Goal: Information Seeking & Learning: Learn about a topic

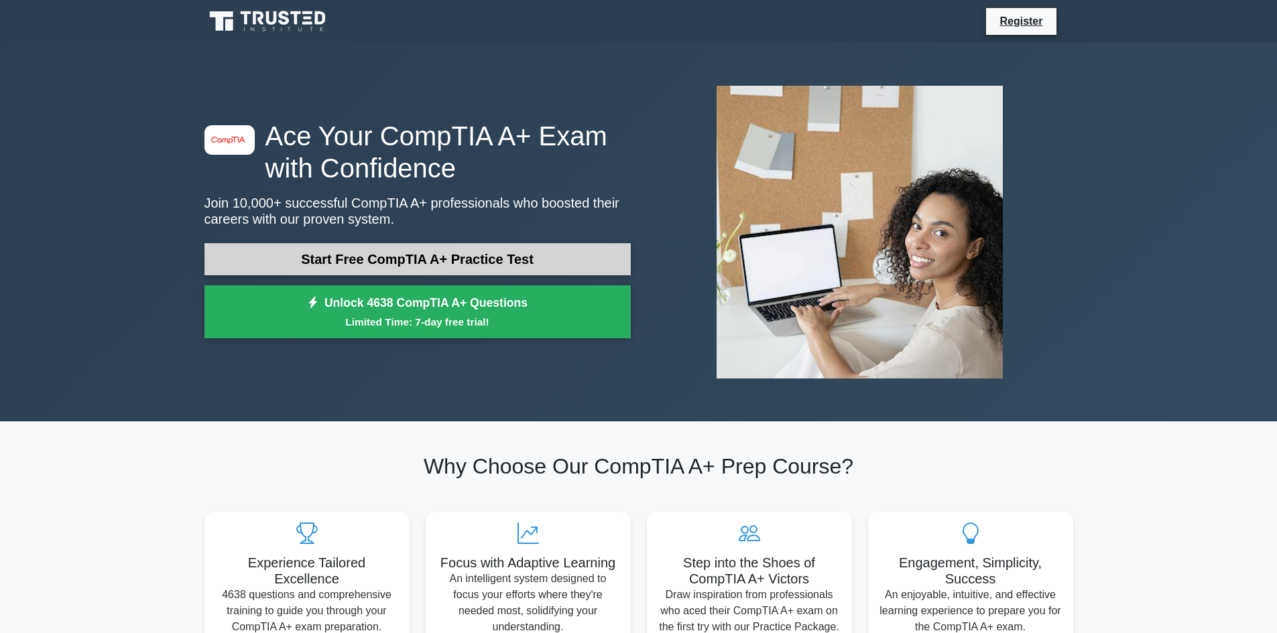
click at [426, 260] on link "Start Free CompTIA A+ Practice Test" at bounding box center [417, 259] width 426 height 32
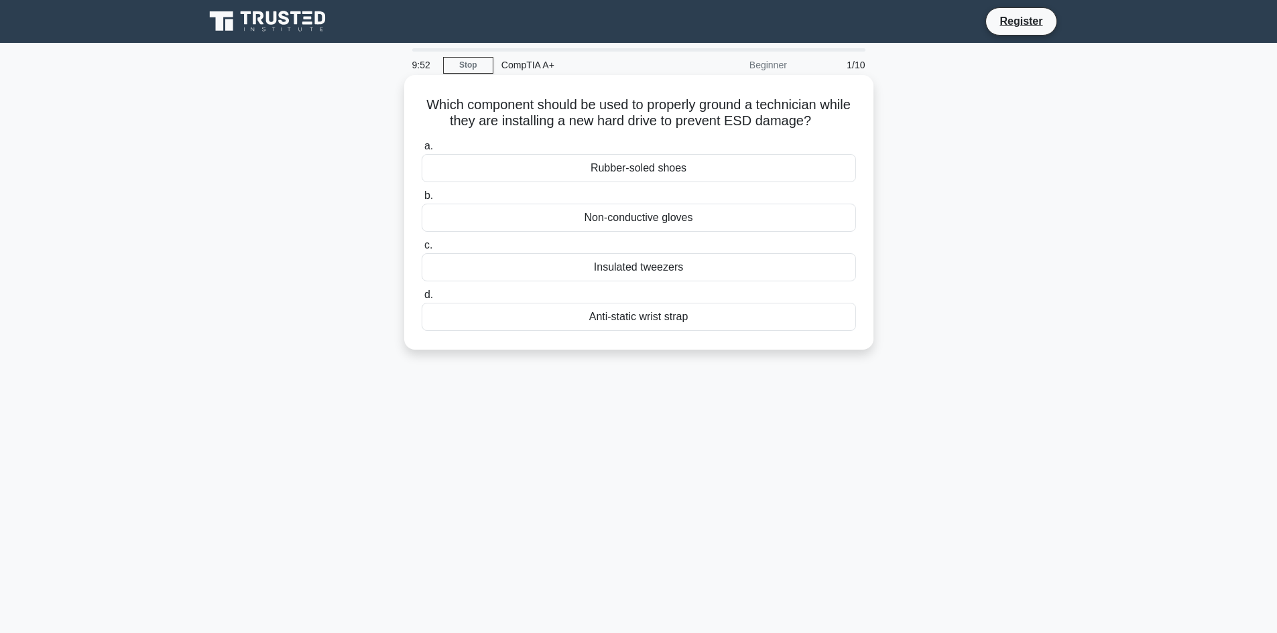
click at [571, 318] on div "Anti-static wrist strap" at bounding box center [639, 317] width 434 height 28
click at [422, 300] on input "d. Anti-static wrist strap" at bounding box center [422, 295] width 0 height 9
click at [615, 271] on div "Set the boot order in BIOS/UEFI" at bounding box center [639, 267] width 434 height 28
click at [422, 250] on input "c. Set the boot order in BIOS/UEFI" at bounding box center [422, 245] width 0 height 9
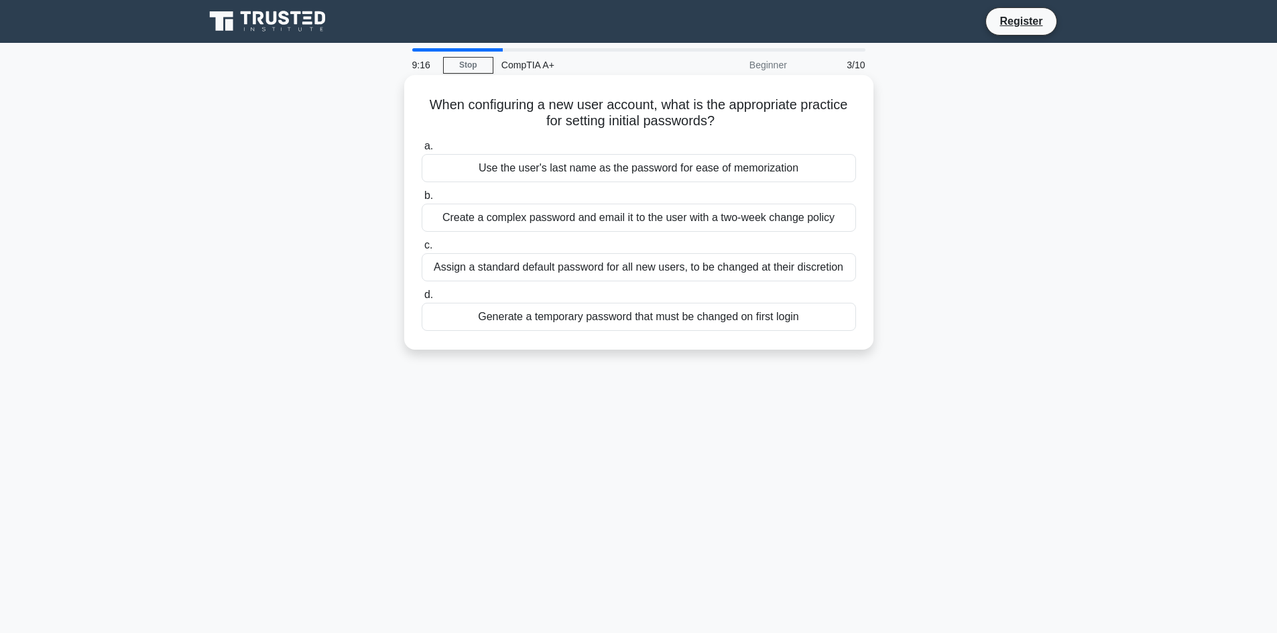
click at [751, 319] on div "Generate a temporary password that must be changed on first login" at bounding box center [639, 317] width 434 height 28
click at [422, 300] on input "d. Generate a temporary password that must be changed on first login" at bounding box center [422, 295] width 0 height 9
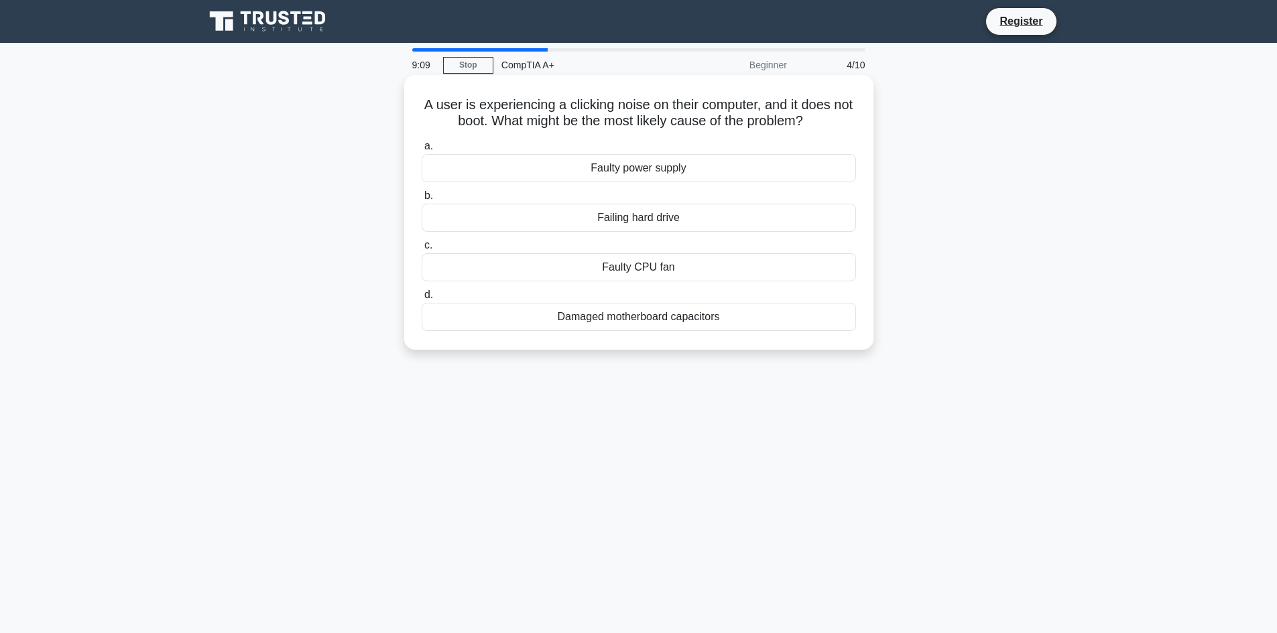
click at [588, 221] on div "Failing hard drive" at bounding box center [639, 218] width 434 height 28
click at [422, 200] on input "b. Failing hard drive" at bounding box center [422, 196] width 0 height 9
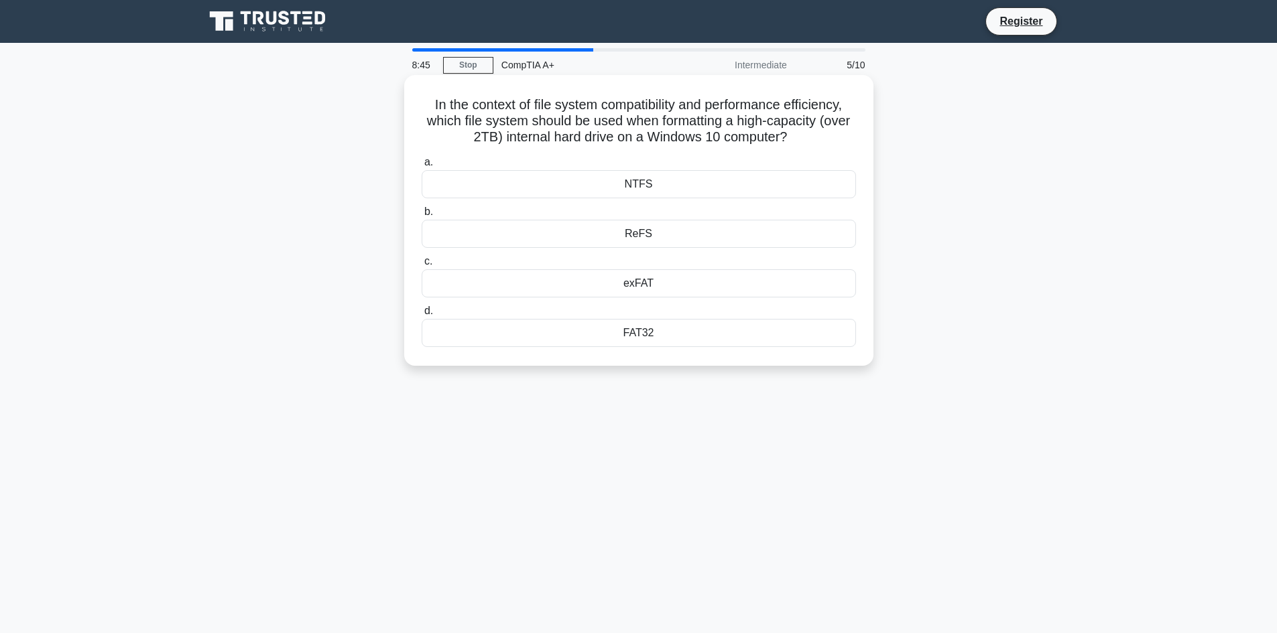
click at [650, 337] on div "FAT32" at bounding box center [639, 333] width 434 height 28
click at [422, 316] on input "d. FAT32" at bounding box center [422, 311] width 0 height 9
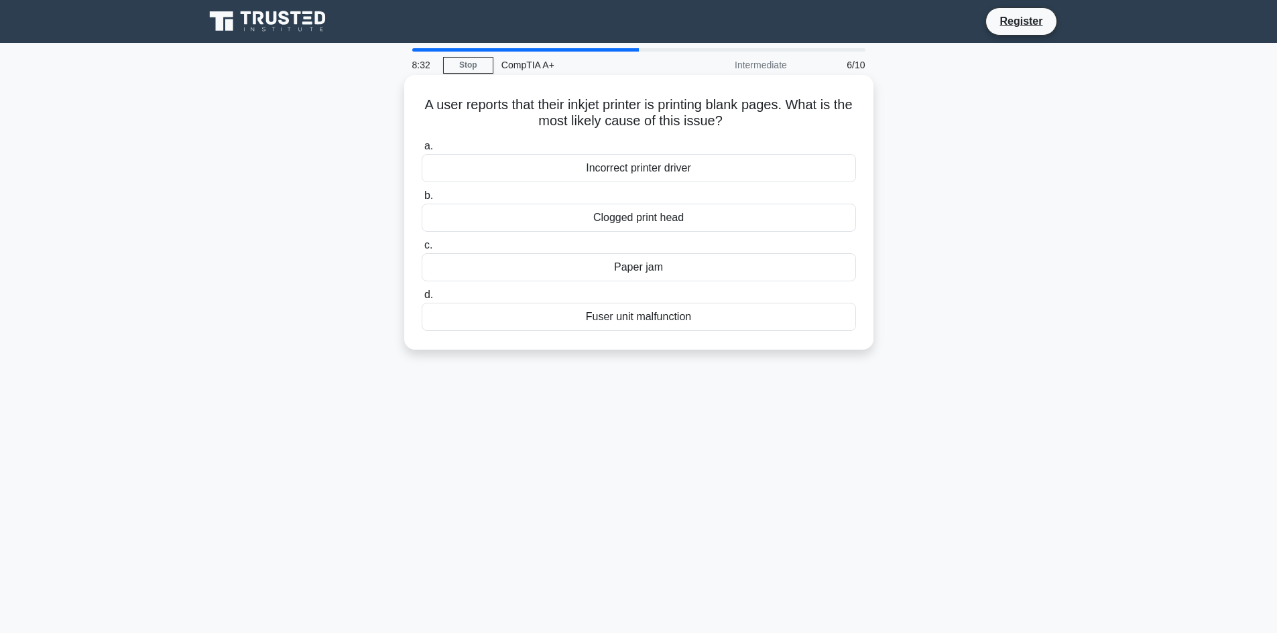
click at [644, 217] on div "Clogged print head" at bounding box center [639, 218] width 434 height 28
click at [422, 200] on input "b. Clogged print head" at bounding box center [422, 196] width 0 height 9
click at [657, 168] on div "80 PLUS Certification" at bounding box center [639, 168] width 434 height 28
click at [422, 151] on input "a. 80 PLUS Certification" at bounding box center [422, 146] width 0 height 9
click at [696, 164] on div "Increase the printer's memory." at bounding box center [639, 168] width 434 height 28
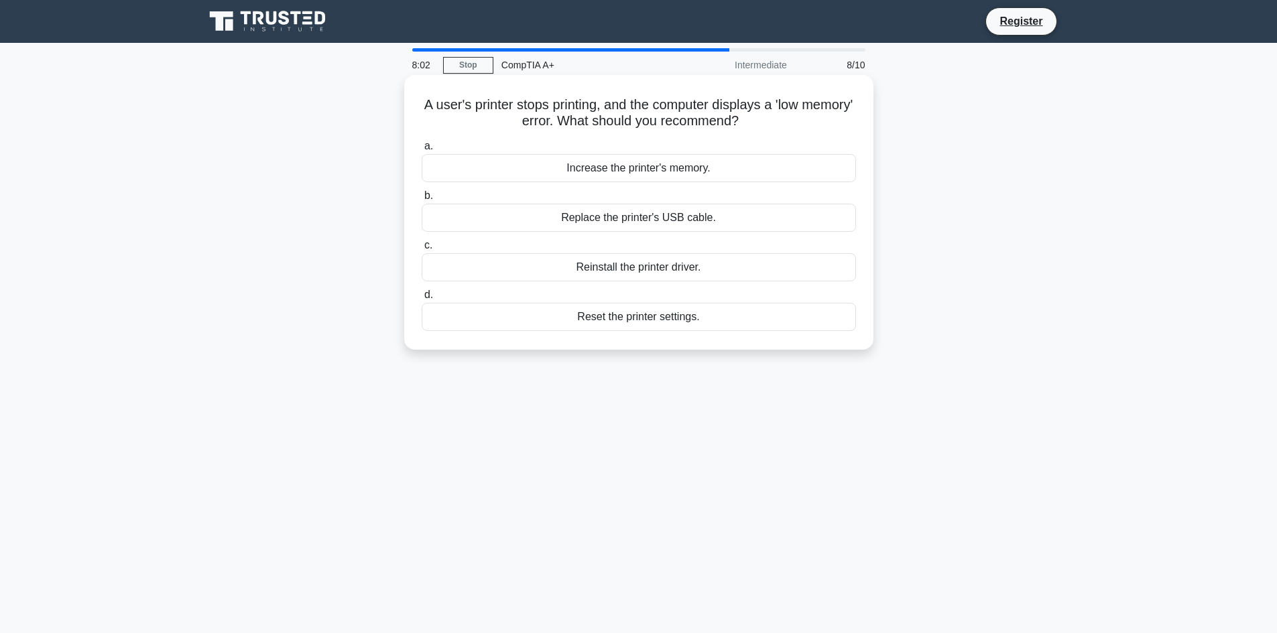
click at [422, 151] on input "a. Increase the printer's memory." at bounding box center [422, 146] width 0 height 9
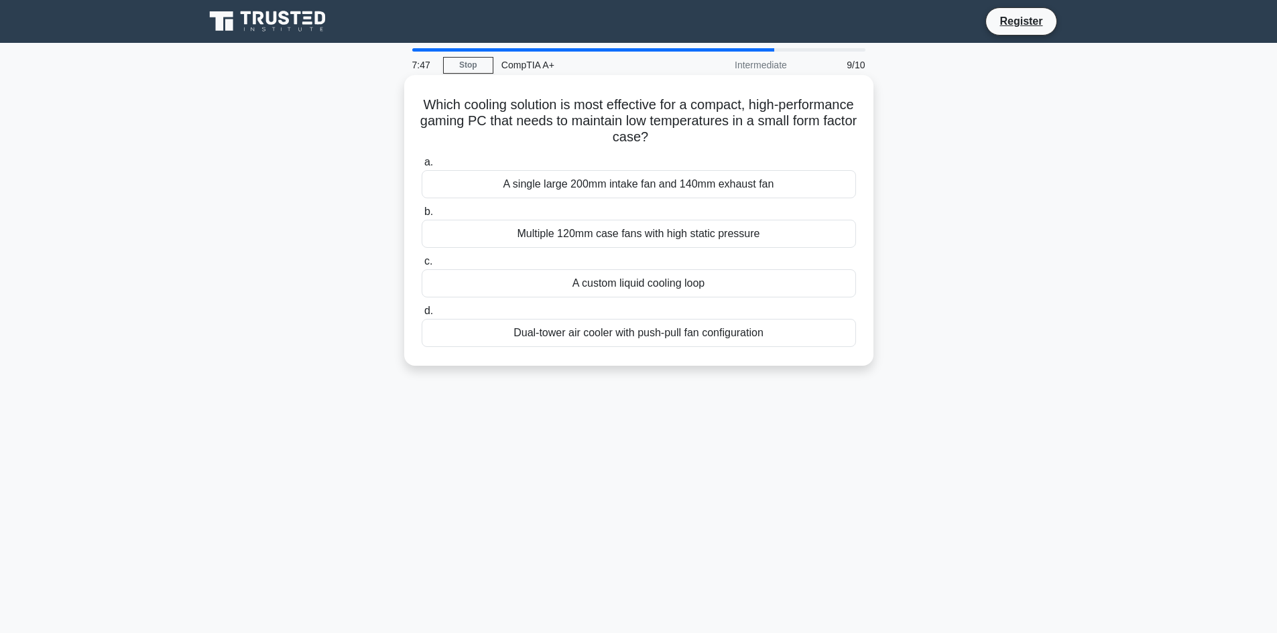
click at [658, 292] on div "A custom liquid cooling loop" at bounding box center [639, 283] width 434 height 28
click at [422, 266] on input "c. A custom liquid cooling loop" at bounding box center [422, 261] width 0 height 9
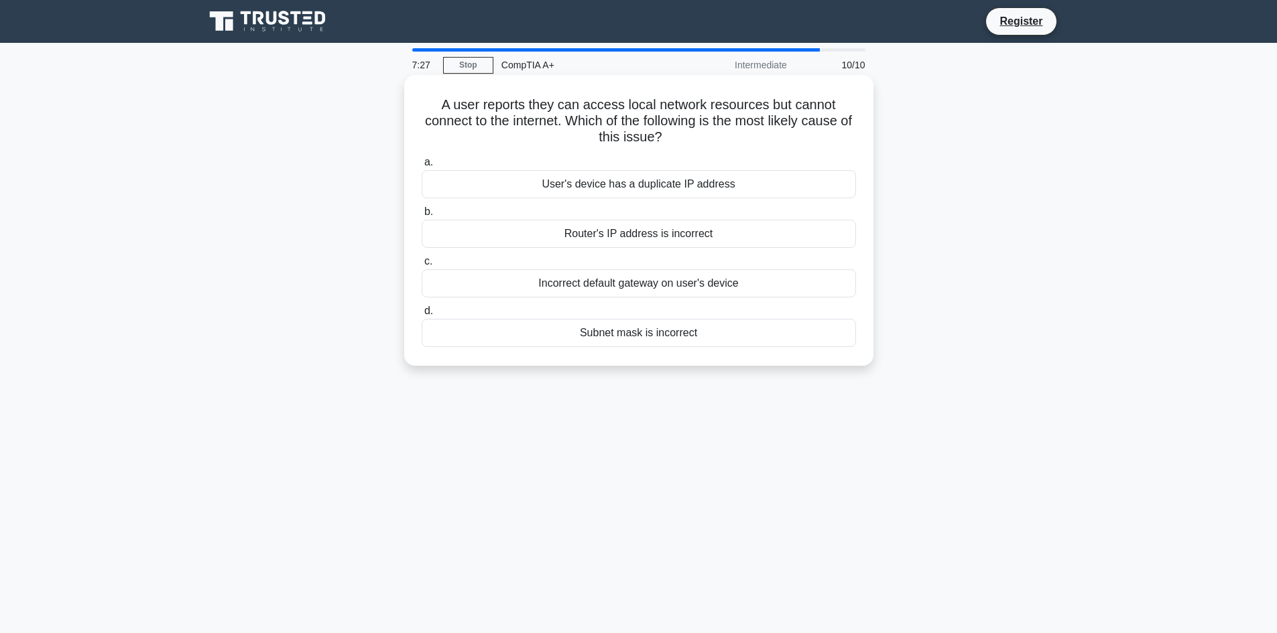
click at [643, 289] on div "Incorrect default gateway on user's device" at bounding box center [639, 283] width 434 height 28
click at [422, 266] on input "c. Incorrect default gateway on user's device" at bounding box center [422, 261] width 0 height 9
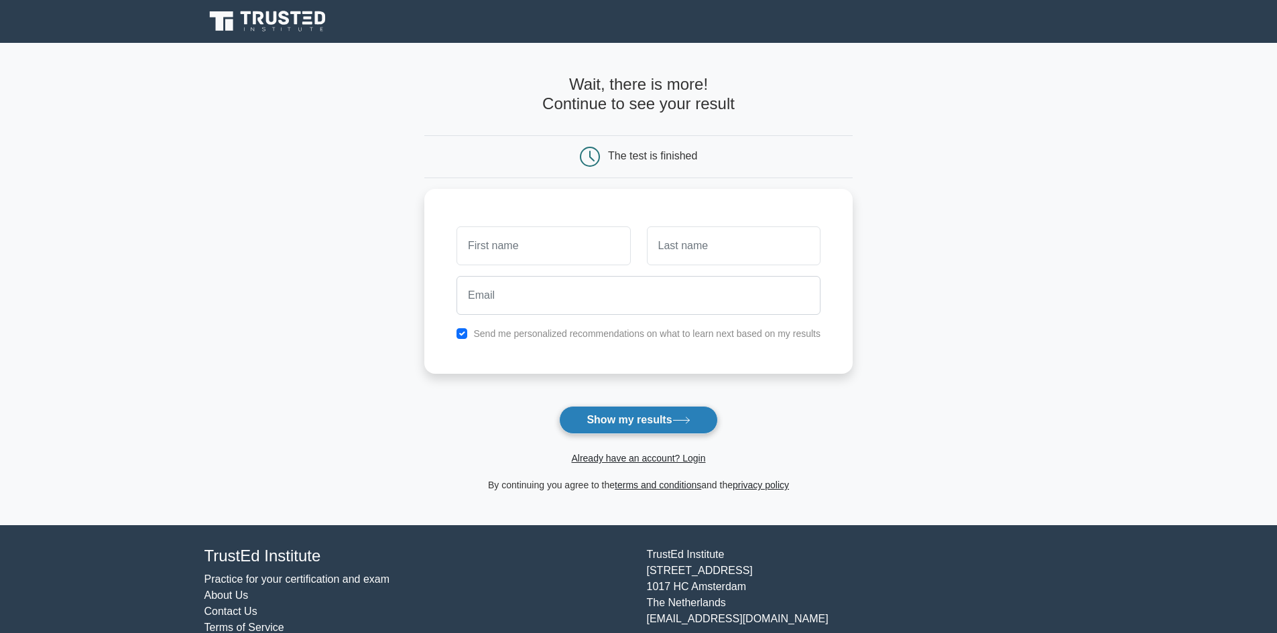
click at [672, 412] on button "Show my results" at bounding box center [638, 420] width 158 height 28
click at [460, 334] on input "checkbox" at bounding box center [461, 330] width 11 height 11
checkbox input "false"
click at [537, 233] on input "text" at bounding box center [543, 242] width 174 height 39
type input "bobby"
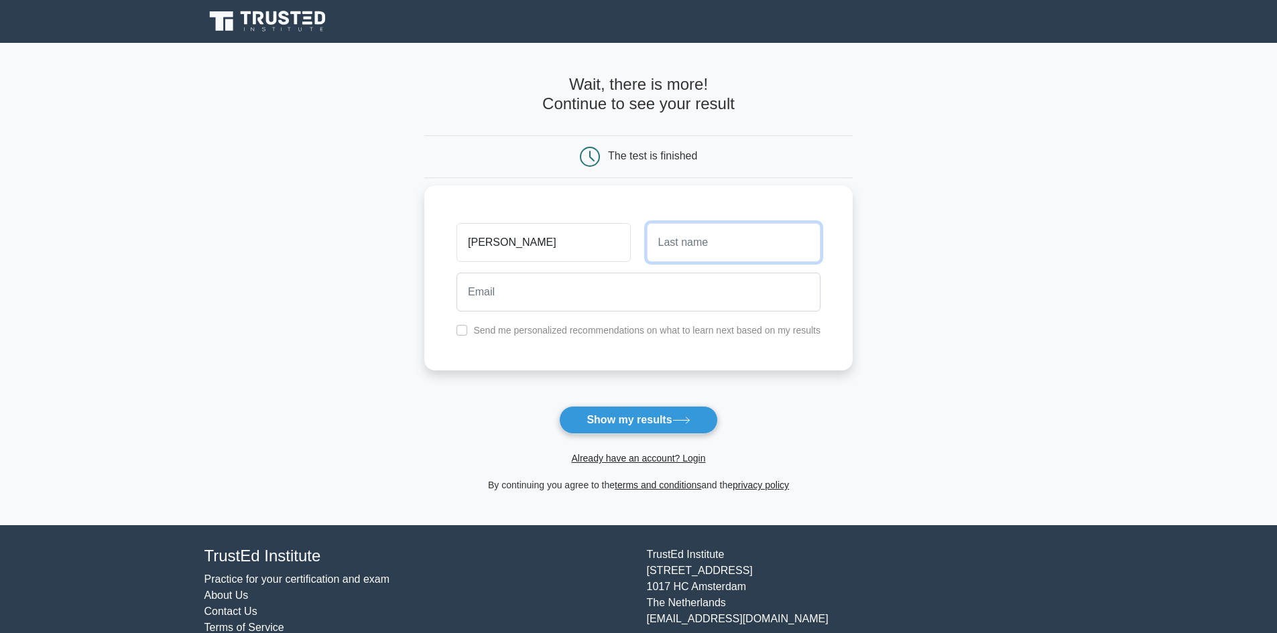
click at [668, 235] on input "text" at bounding box center [734, 242] width 174 height 39
type input "smith"
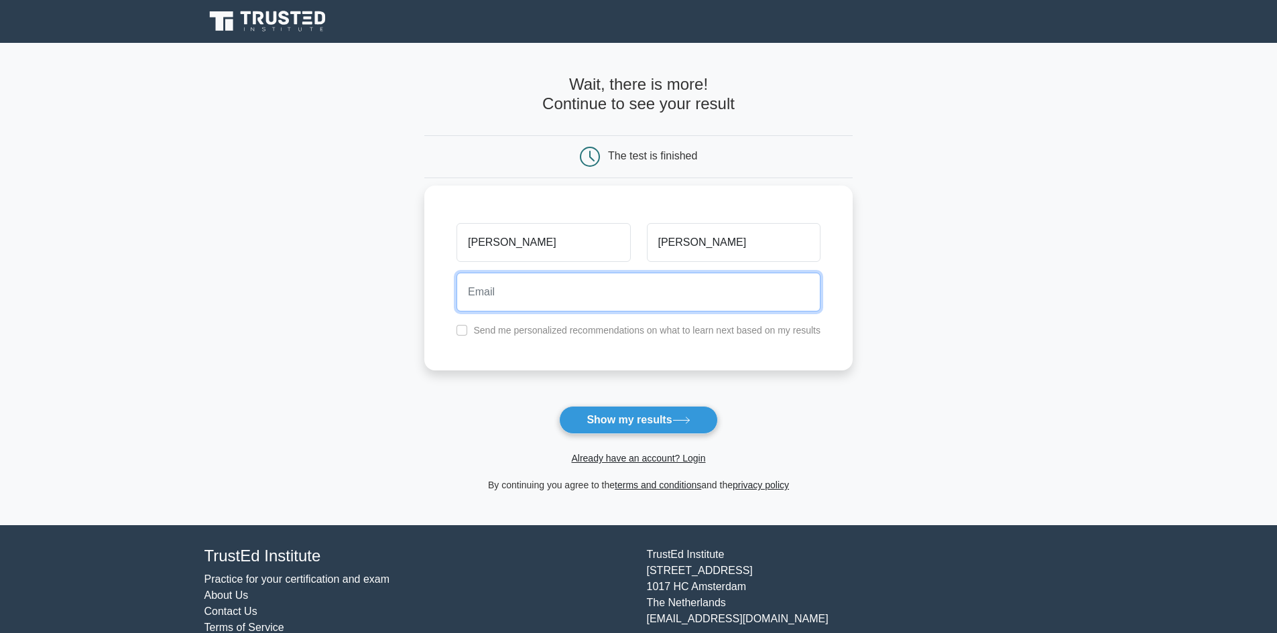
click at [570, 295] on input "email" at bounding box center [638, 292] width 364 height 39
paste input "vamalo9432@hiepth.com"
type input "vamalo9432@hiepth.com"
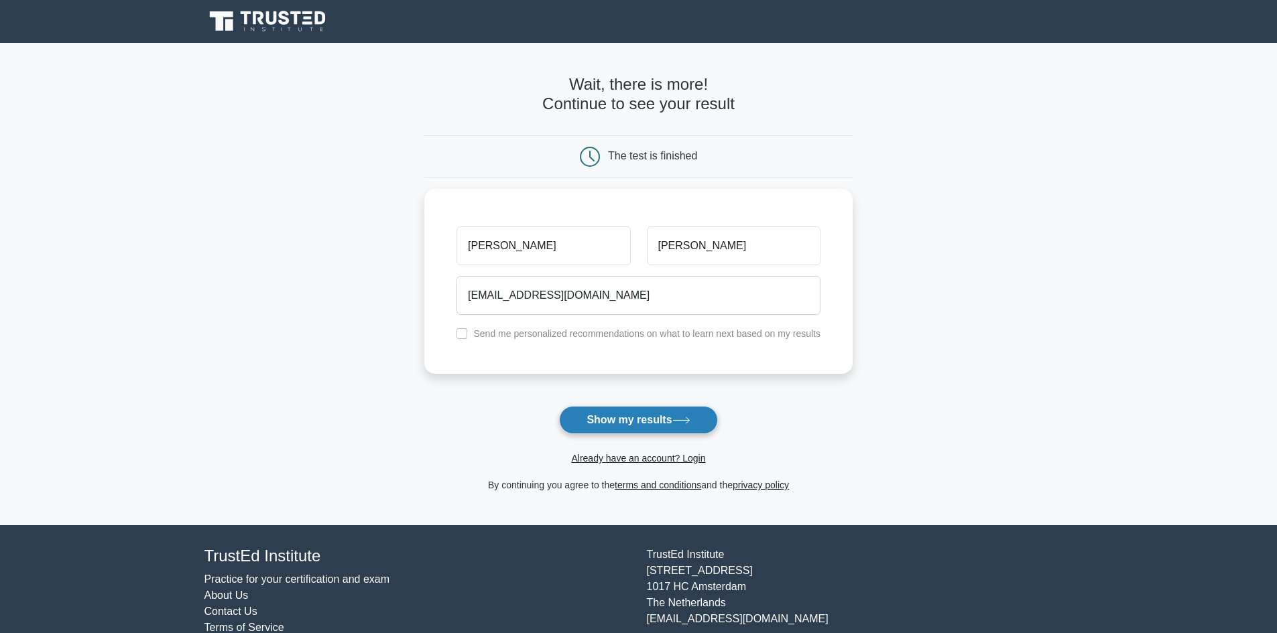
click at [609, 420] on button "Show my results" at bounding box center [638, 420] width 158 height 28
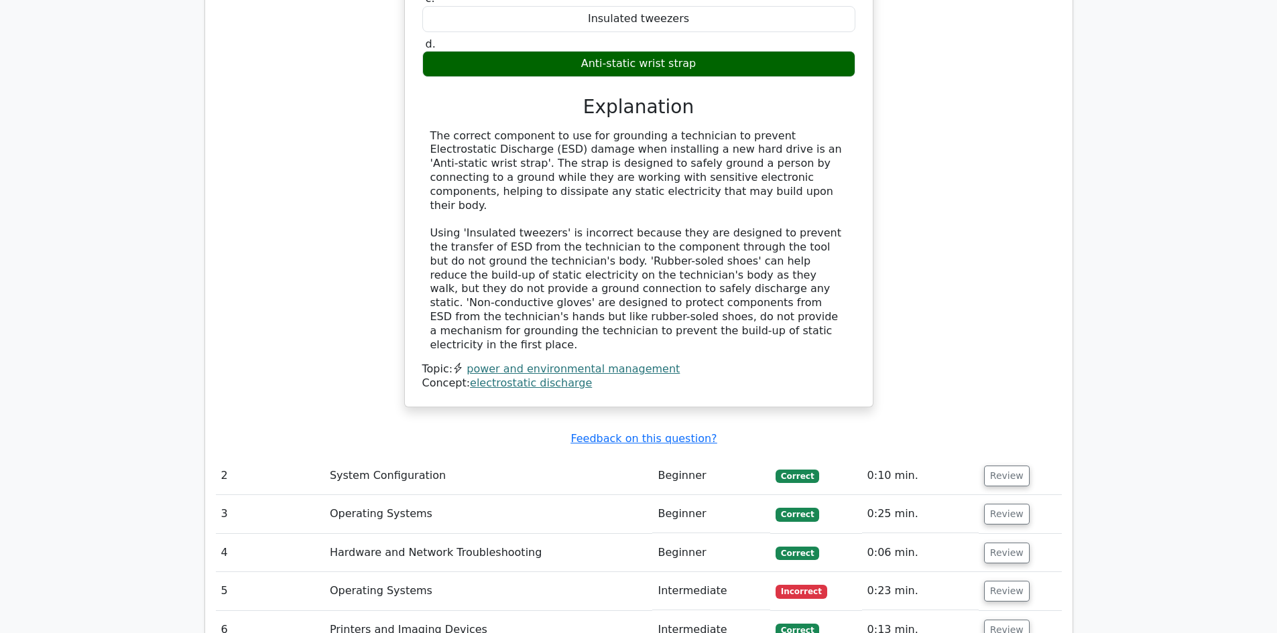
scroll to position [1609, 0]
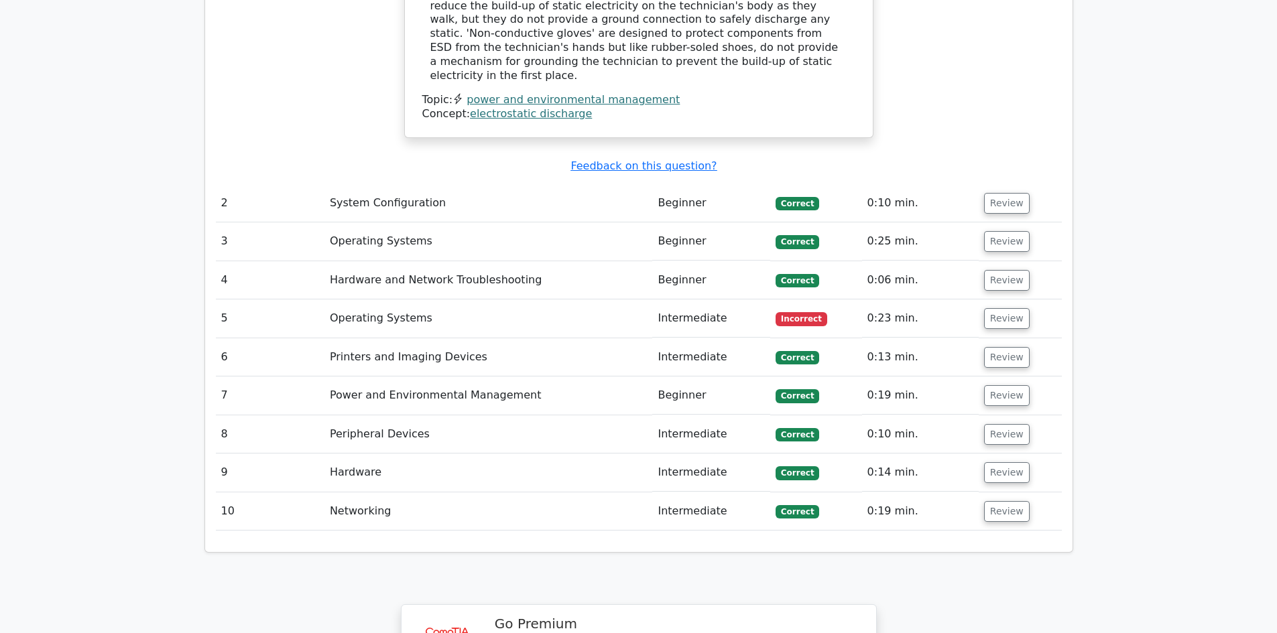
drag, startPoint x: 380, startPoint y: 248, endPoint x: 702, endPoint y: 250, distance: 321.8
click at [381, 300] on td "Operating Systems" at bounding box center [488, 319] width 328 height 38
click at [1009, 308] on button "Review" at bounding box center [1007, 318] width 46 height 21
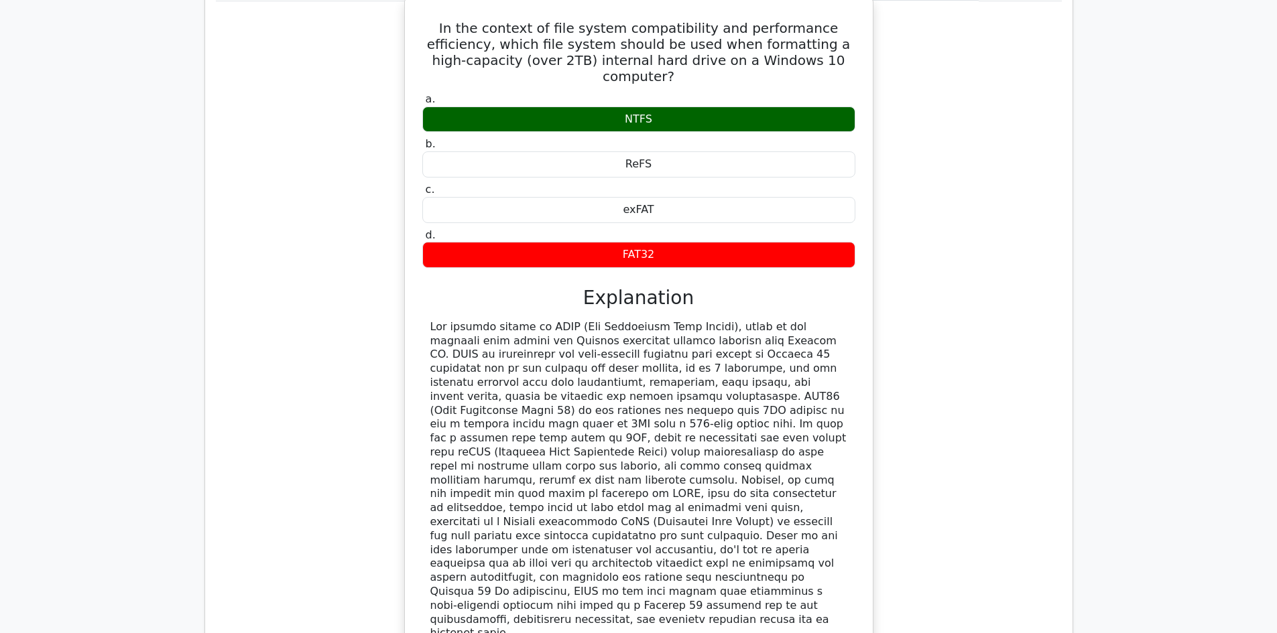
scroll to position [1944, 0]
